Goal: Task Accomplishment & Management: Use online tool/utility

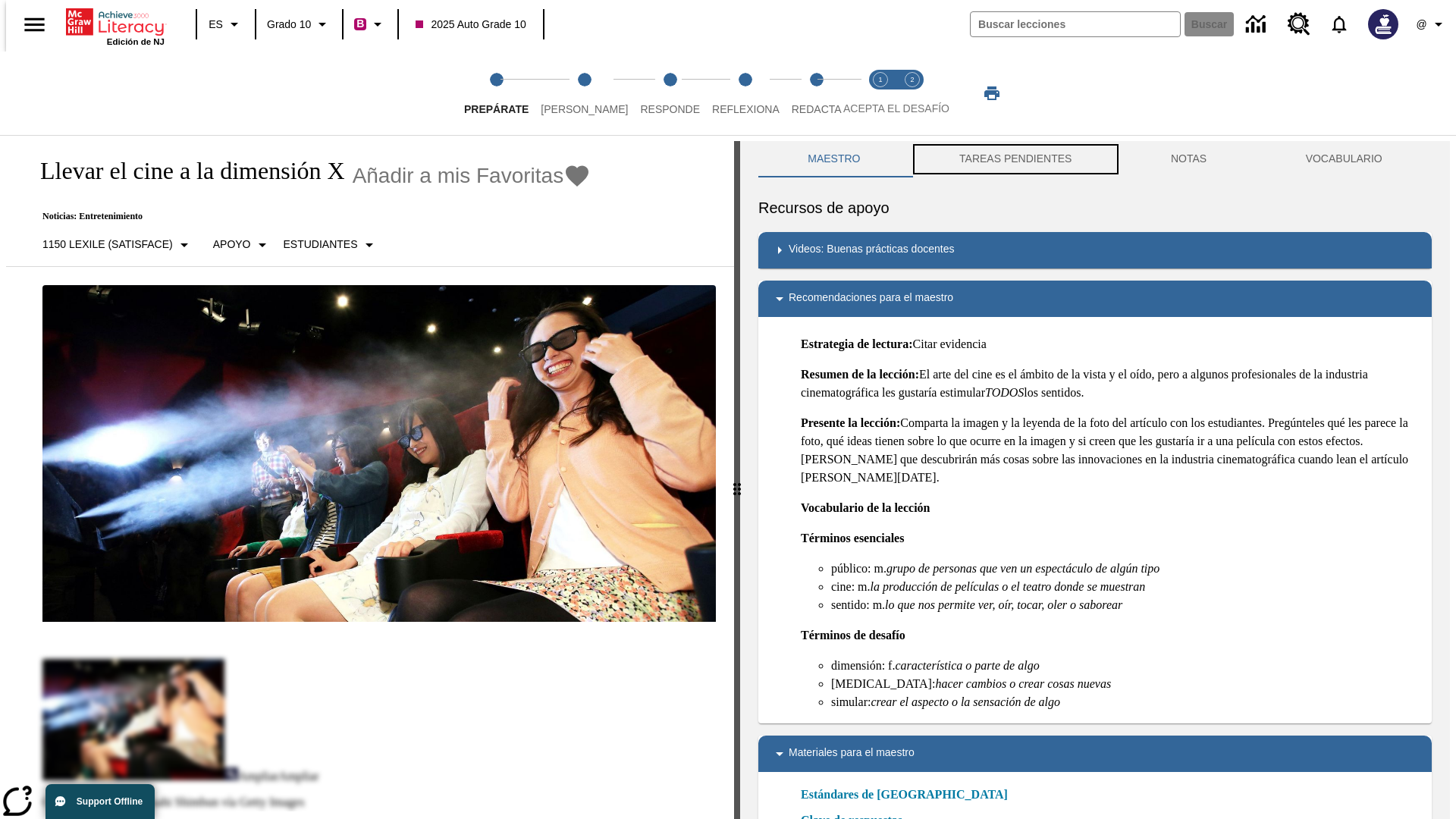
click at [1014, 159] on button "TAREAS PENDIENTES" at bounding box center [1015, 159] width 212 height 37
